Goal: Task Accomplishment & Management: Complete application form

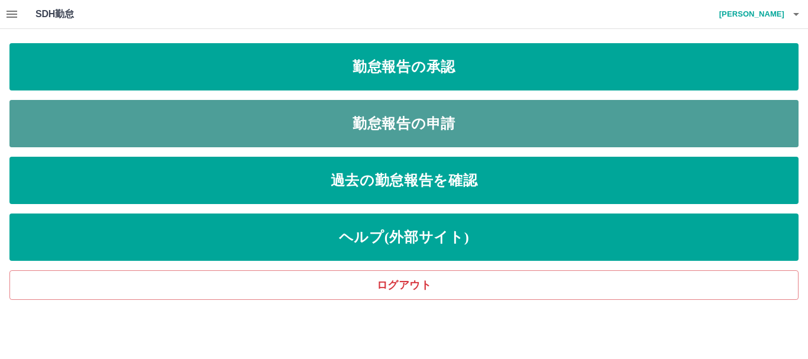
click at [365, 129] on link "勤怠報告の申請" at bounding box center [403, 123] width 789 height 47
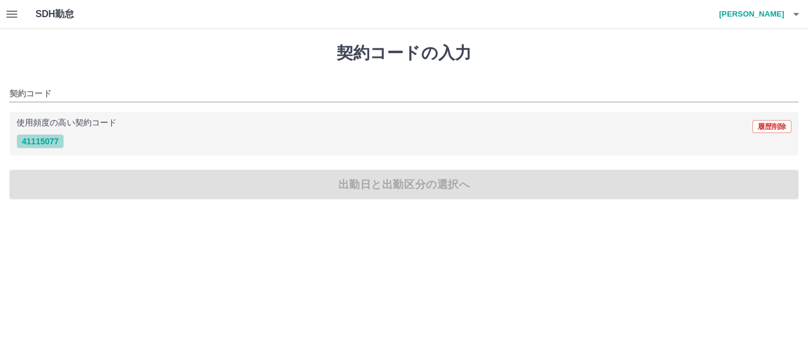
click at [48, 144] on button "41115077" at bounding box center [40, 141] width 47 height 14
type input "********"
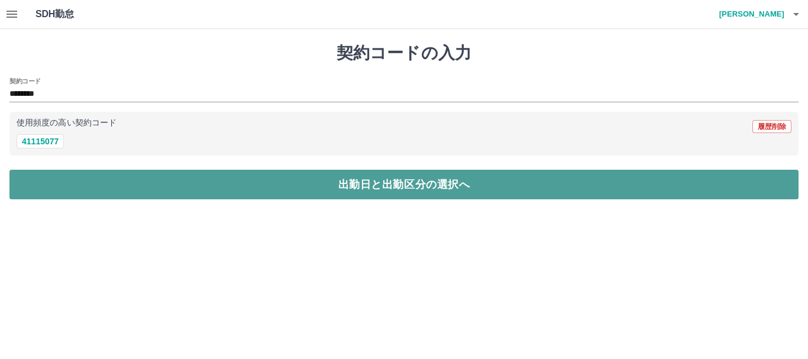
click at [183, 183] on button "出勤日と出勤区分の選択へ" at bounding box center [403, 185] width 789 height 30
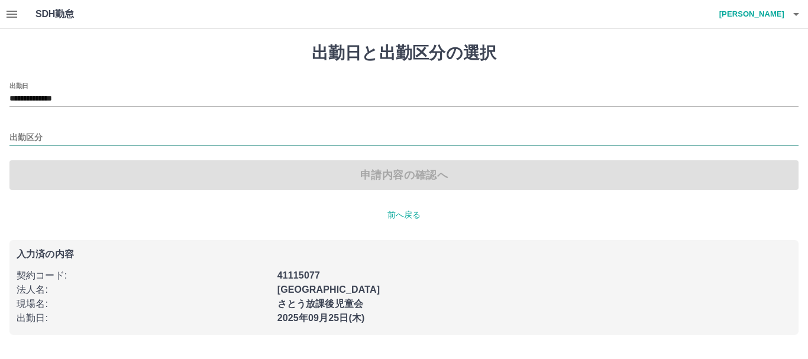
click at [36, 134] on input "出勤区分" at bounding box center [403, 138] width 789 height 15
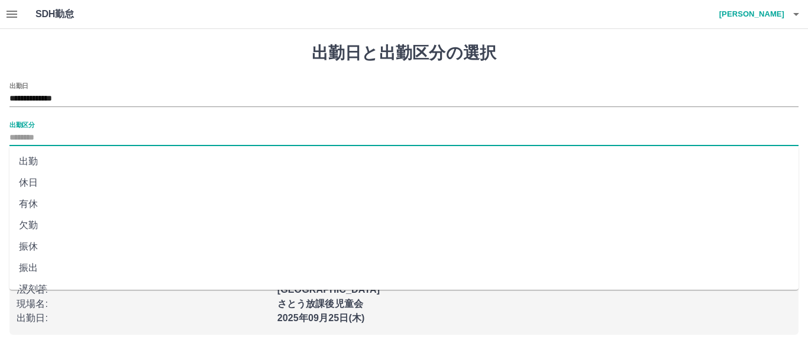
click at [29, 158] on li "出勤" at bounding box center [403, 161] width 789 height 21
type input "**"
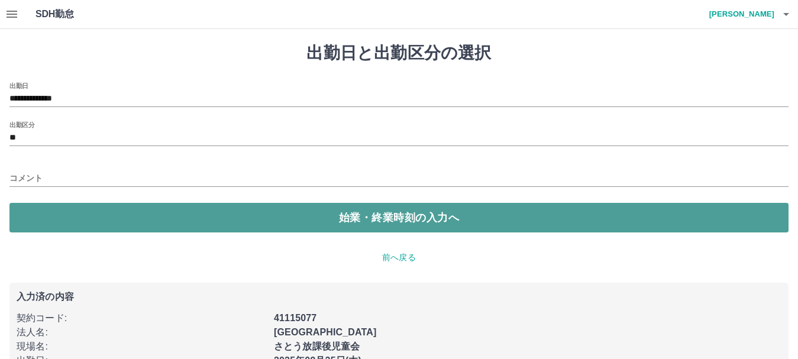
click at [217, 216] on button "始業・終業時刻の入力へ" at bounding box center [398, 218] width 779 height 30
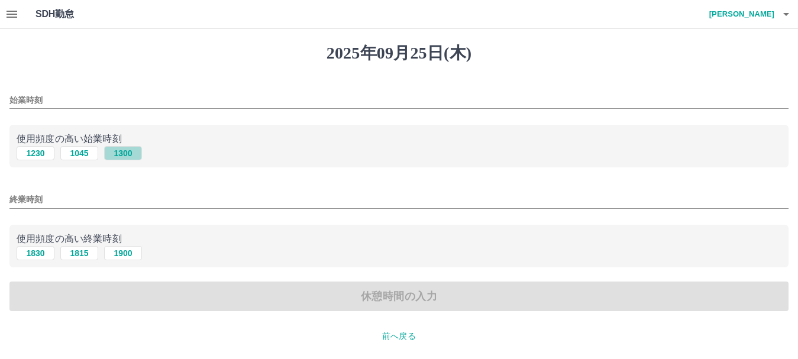
click at [118, 154] on button "1300" at bounding box center [123, 153] width 38 height 14
type input "****"
click at [37, 251] on button "1830" at bounding box center [36, 253] width 38 height 14
type input "****"
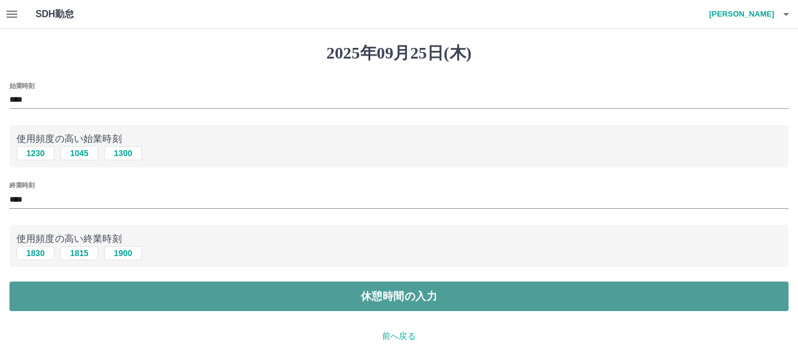
click at [345, 294] on button "休憩時間の入力" at bounding box center [398, 296] width 779 height 30
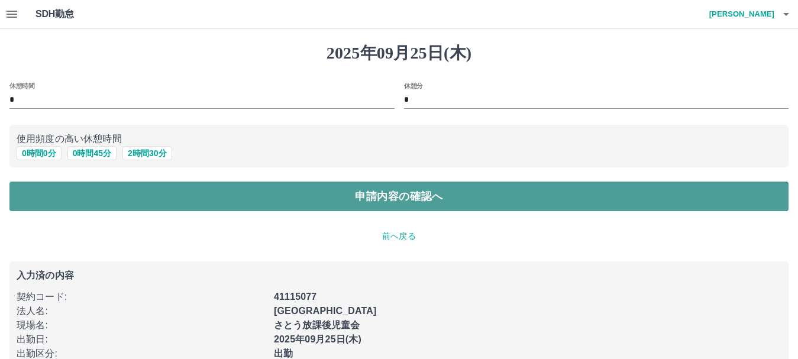
click at [406, 197] on button "申請内容の確認へ" at bounding box center [398, 197] width 779 height 30
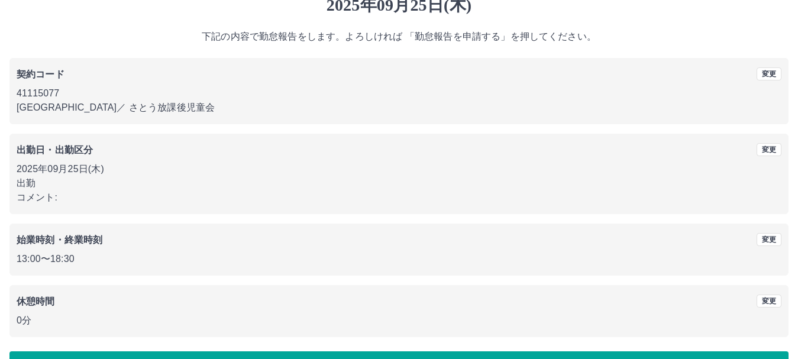
scroll to position [84, 0]
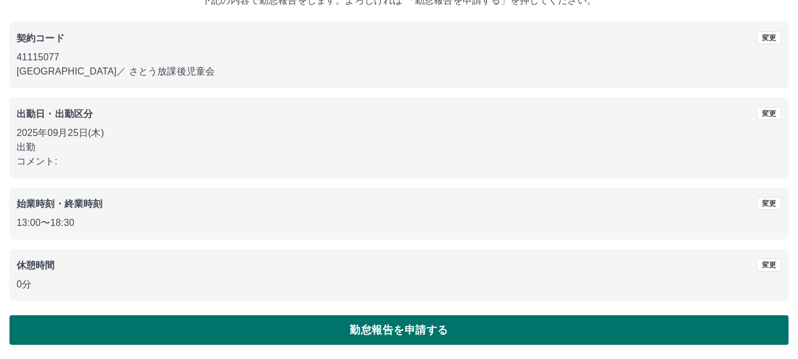
click at [443, 326] on button "勤怠報告を申請する" at bounding box center [398, 330] width 779 height 30
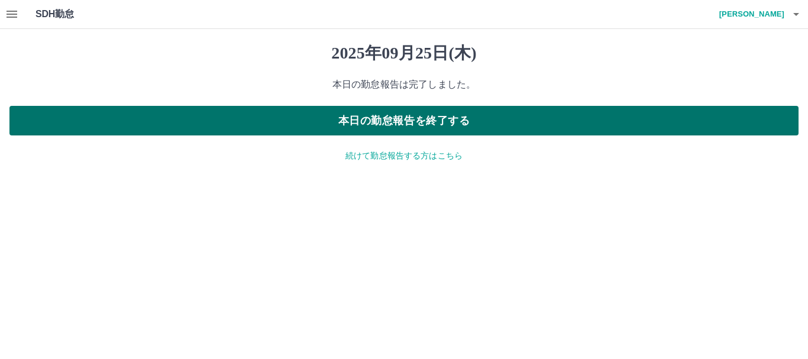
click at [349, 119] on button "本日の勤怠報告を終了する" at bounding box center [403, 121] width 789 height 30
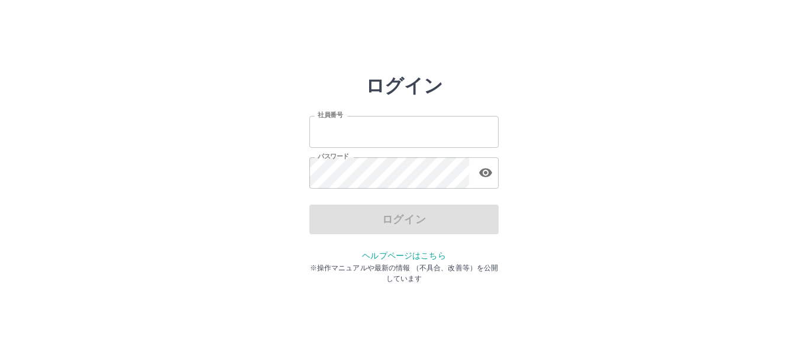
type input "*******"
click at [406, 219] on div "ログイン" at bounding box center [403, 220] width 189 height 30
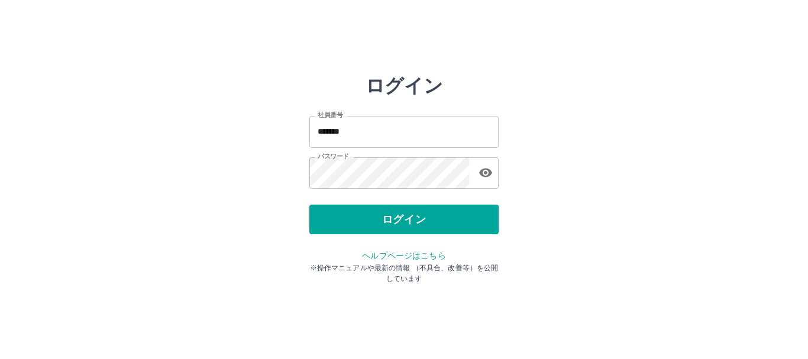
click at [406, 219] on button "ログイン" at bounding box center [403, 220] width 189 height 30
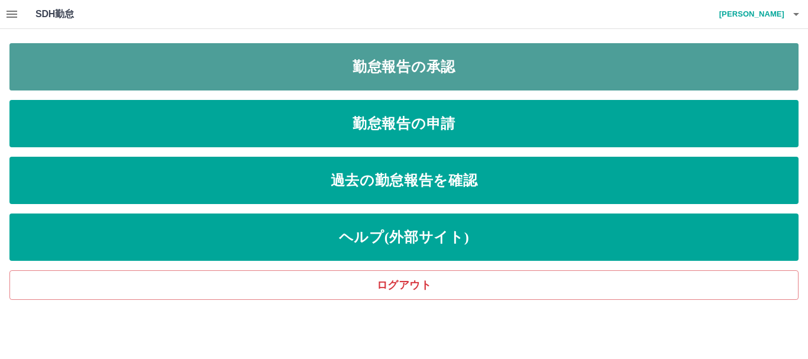
click at [410, 75] on link "勤怠報告の承認" at bounding box center [403, 66] width 789 height 47
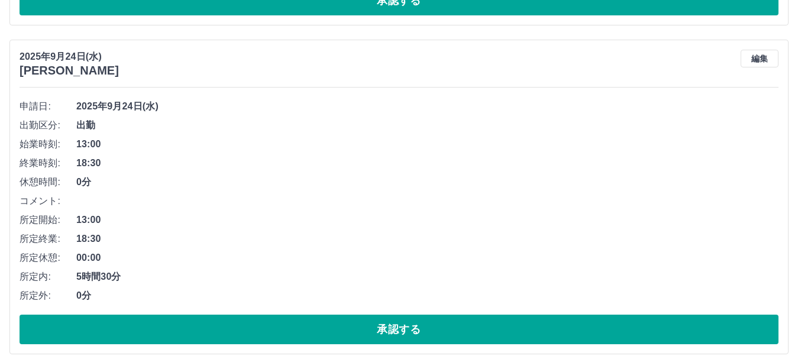
scroll to position [473, 0]
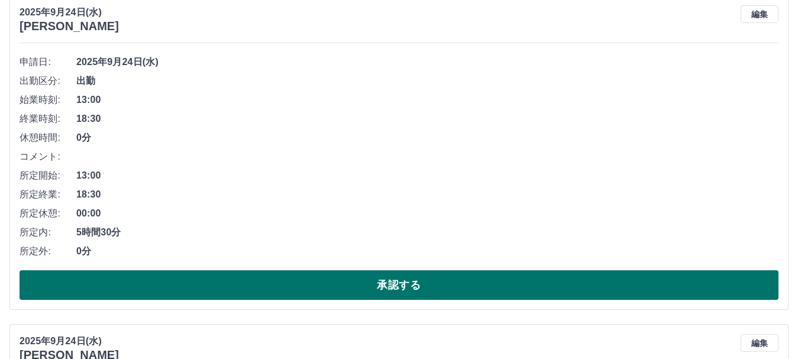
click at [339, 291] on button "承認する" at bounding box center [399, 285] width 759 height 30
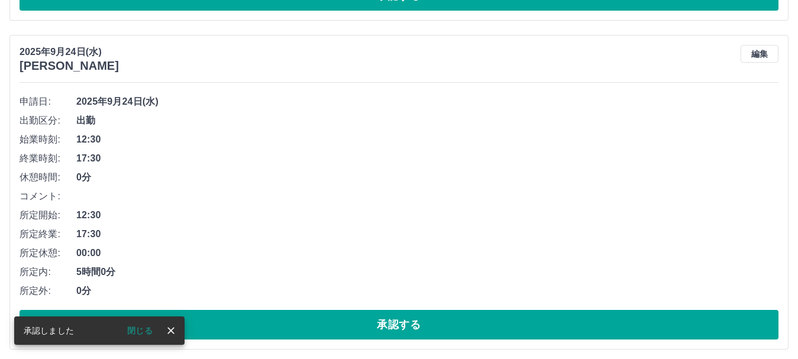
scroll to position [440, 0]
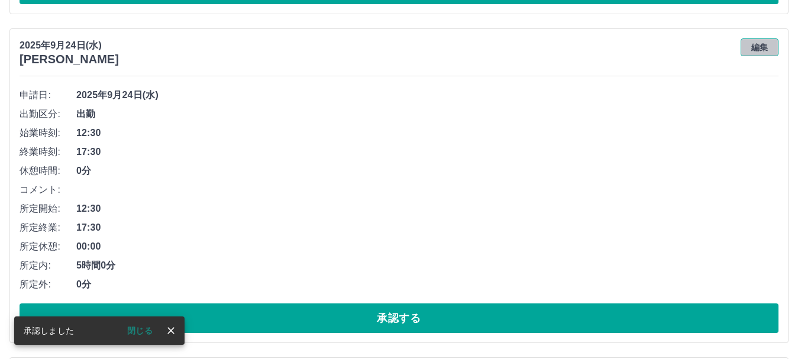
click at [755, 48] on button "編集" at bounding box center [759, 47] width 38 height 18
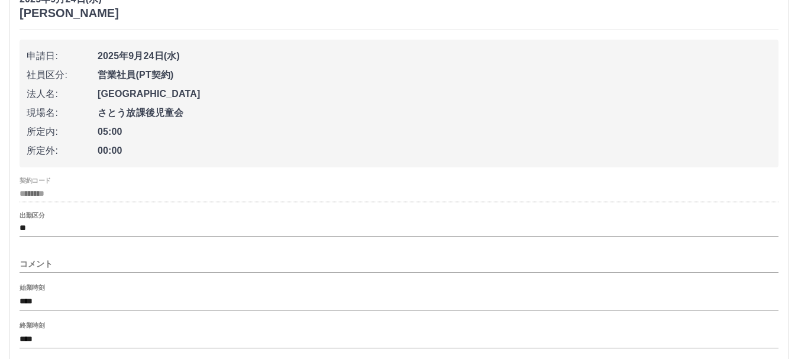
scroll to position [558, 0]
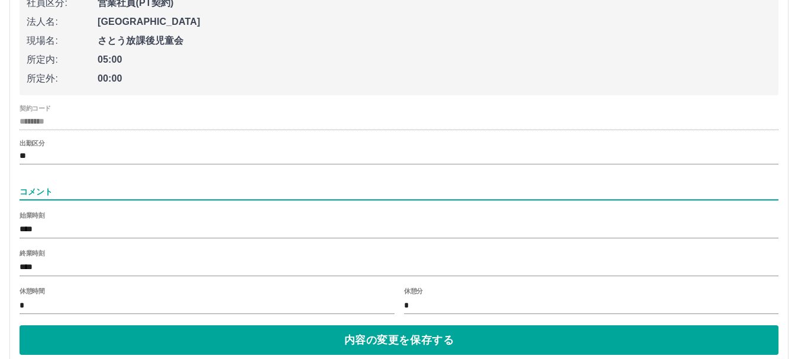
click at [56, 187] on input "コメント" at bounding box center [399, 191] width 759 height 17
type input "*****"
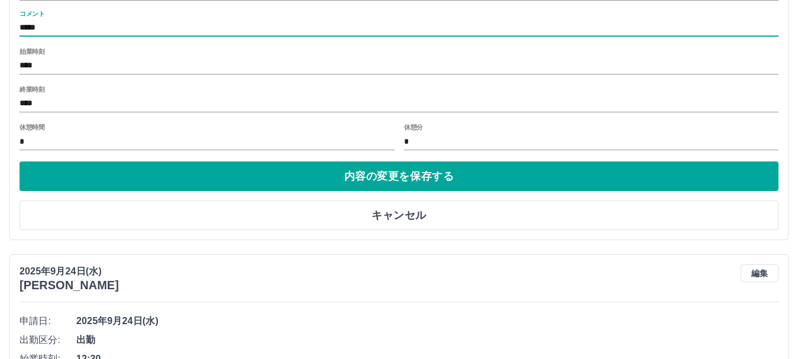
scroll to position [736, 0]
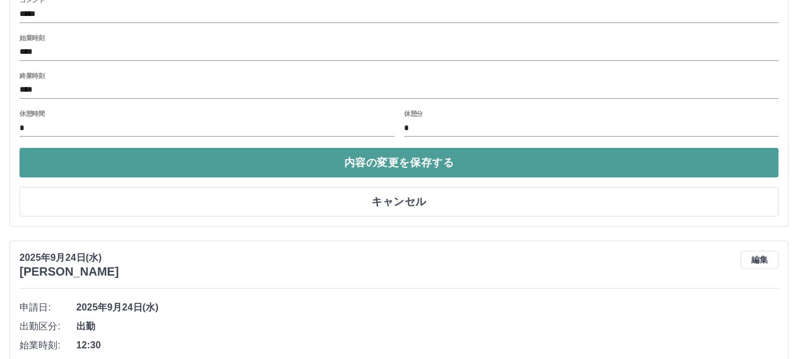
click at [316, 167] on button "内容の変更を保存する" at bounding box center [399, 163] width 759 height 30
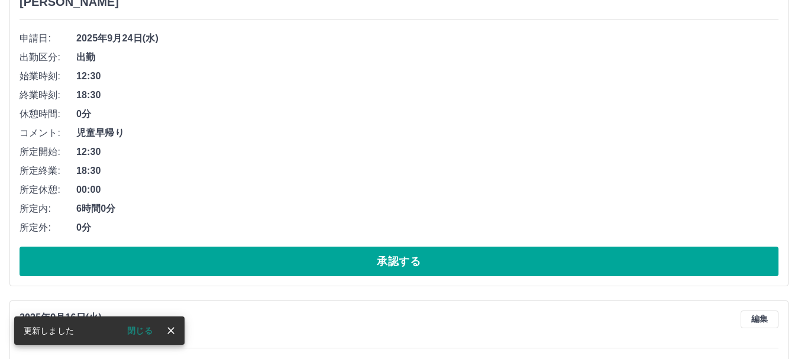
scroll to position [854, 0]
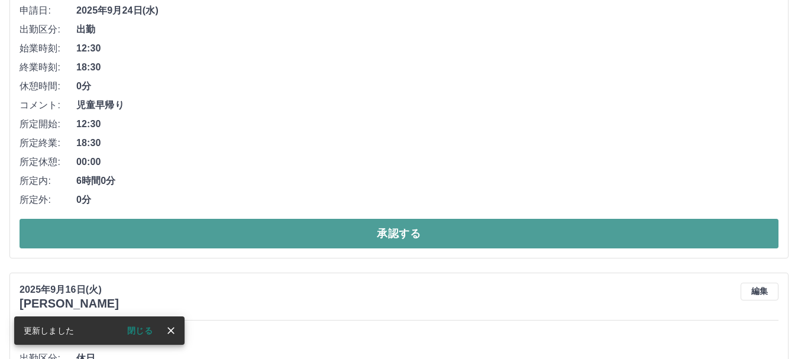
click at [259, 229] on button "承認する" at bounding box center [399, 234] width 759 height 30
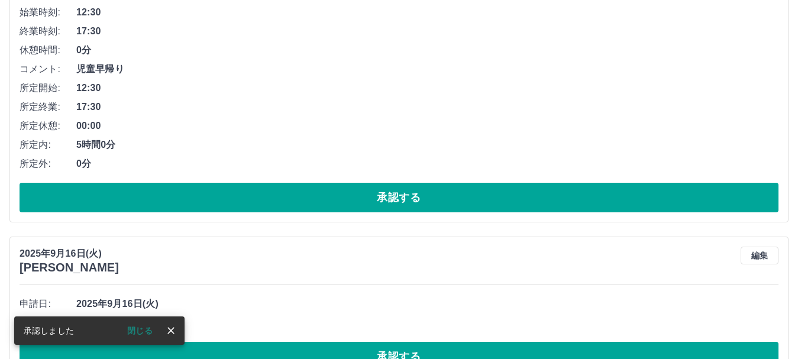
scroll to position [539, 0]
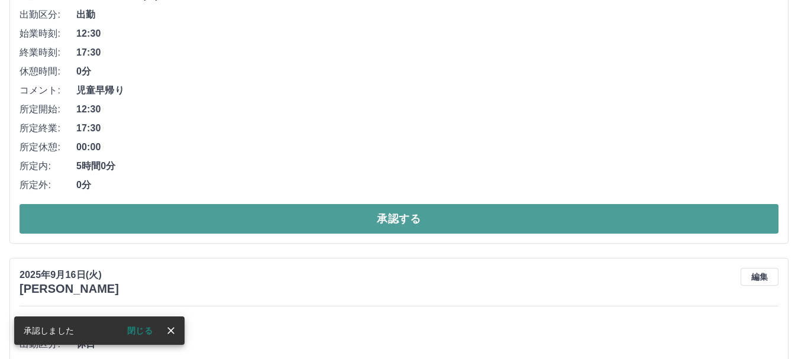
click at [293, 218] on button "承認する" at bounding box center [399, 219] width 759 height 30
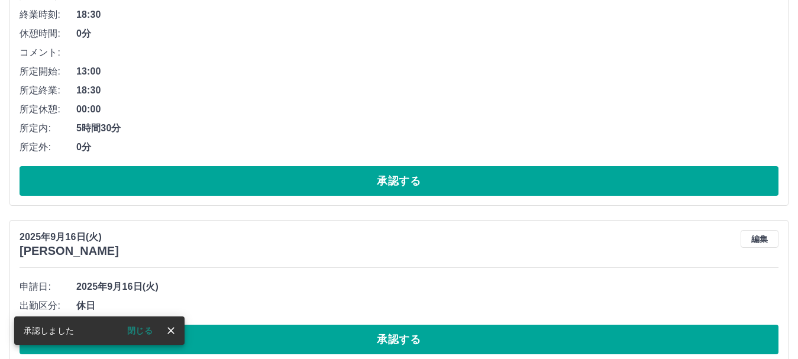
scroll to position [269, 0]
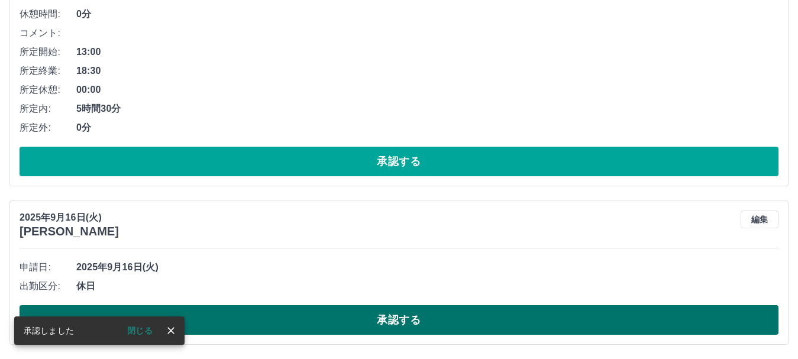
click at [285, 319] on button "承認する" at bounding box center [399, 320] width 759 height 30
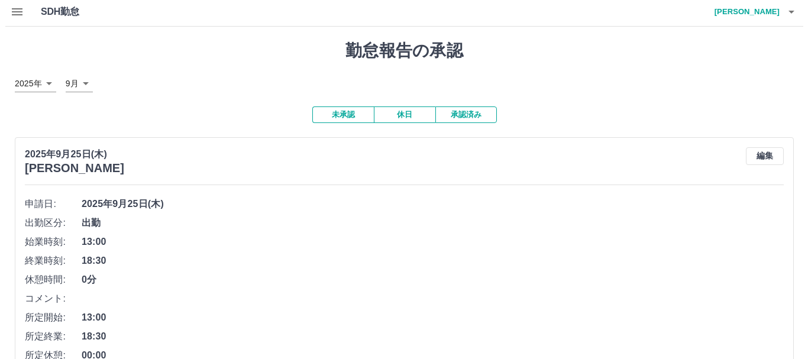
scroll to position [0, 0]
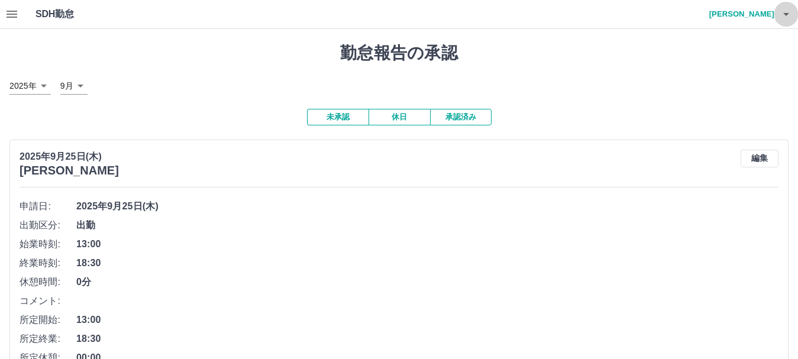
click at [788, 13] on icon "button" at bounding box center [786, 14] width 6 height 3
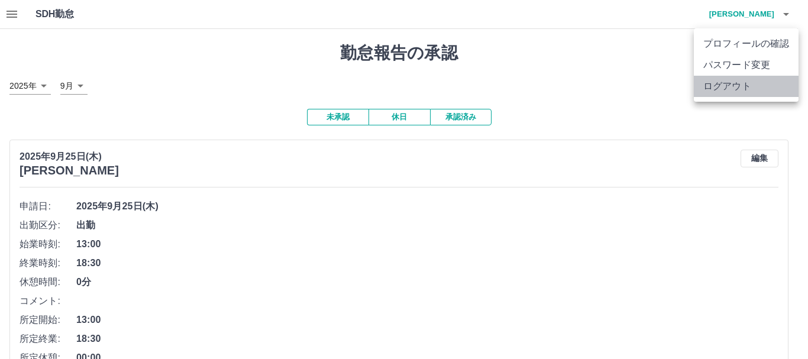
click at [745, 87] on li "ログアウト" at bounding box center [746, 86] width 105 height 21
